Goal: Task Accomplishment & Management: Use online tool/utility

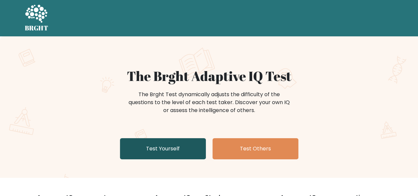
click at [169, 146] on link "Test Yourself" at bounding box center [163, 148] width 86 height 21
